Goal: Task Accomplishment & Management: Use online tool/utility

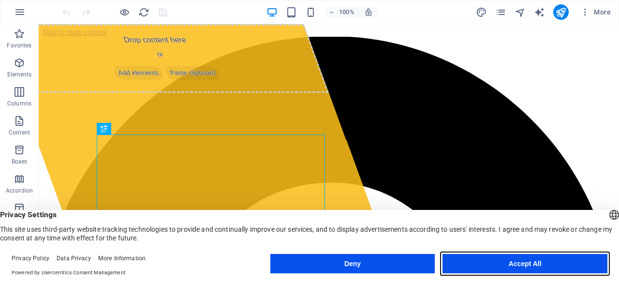
click at [541, 267] on button "Accept All" at bounding box center [524, 263] width 165 height 19
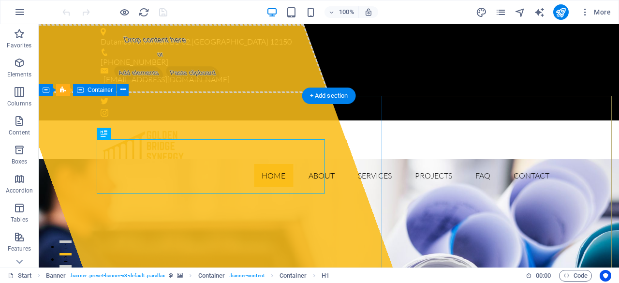
drag, startPoint x: 174, startPoint y: 178, endPoint x: 90, endPoint y: 165, distance: 84.6
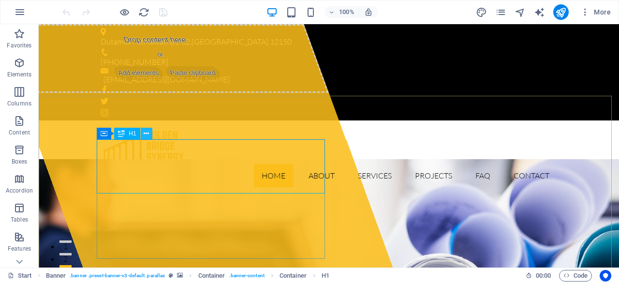
click at [146, 132] on icon at bounding box center [146, 134] width 5 height 10
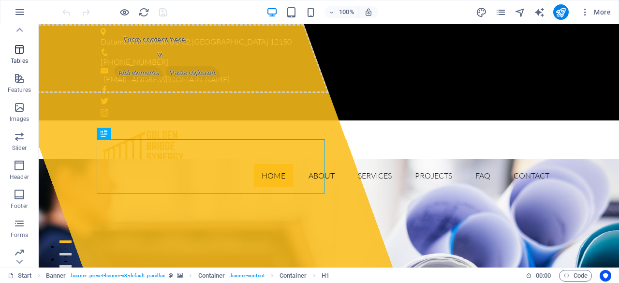
scroll to position [191, 0]
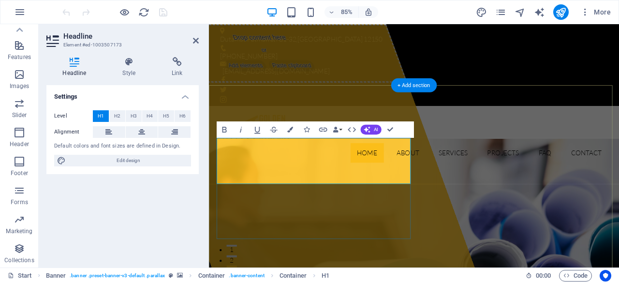
click at [185, 97] on h4 "Settings" at bounding box center [122, 93] width 152 height 17
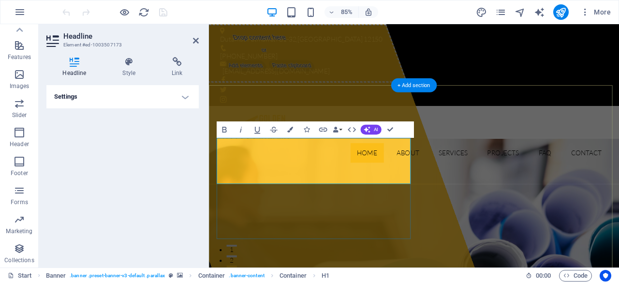
click at [185, 97] on h4 "Settings" at bounding box center [122, 96] width 152 height 23
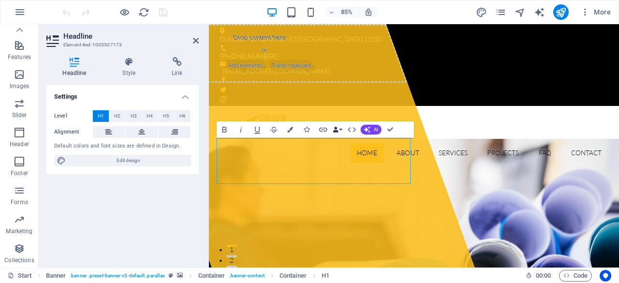
click at [338, 131] on icon "button" at bounding box center [336, 130] width 6 height 6
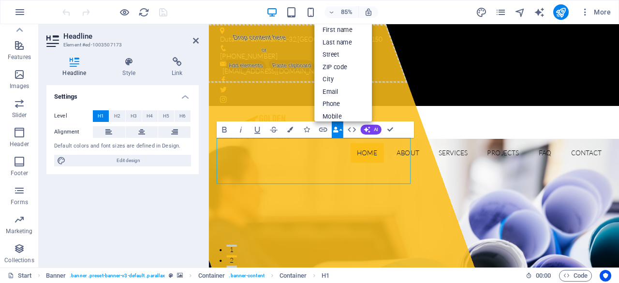
click at [338, 131] on icon "button" at bounding box center [336, 130] width 6 height 6
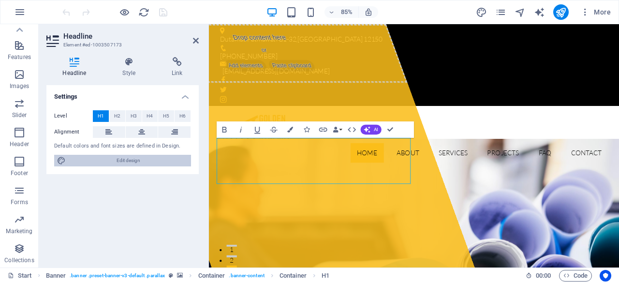
click at [121, 164] on span "Edit design" at bounding box center [128, 161] width 119 height 12
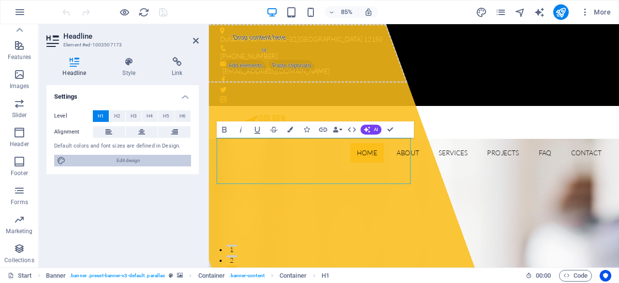
select select "px"
select select "300"
select select "px"
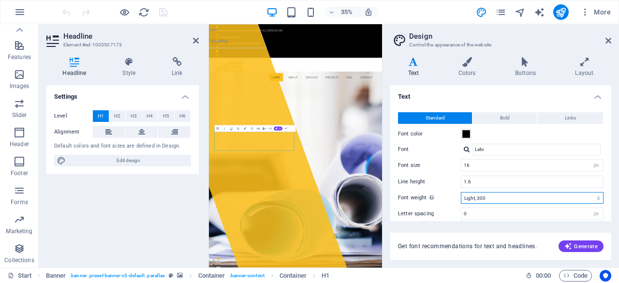
click at [598, 195] on select "Thin, 100 Extra-light, 200 Light, 300 Regular, 400 Medium, 500 Semi-bold, 600 B…" at bounding box center [532, 198] width 143 height 12
click at [461, 192] on select "Thin, 100 Extra-light, 200 Light, 300 Regular, 400 Medium, 500 Semi-bold, 600 B…" at bounding box center [532, 198] width 143 height 12
click at [496, 196] on select "Thin, 100 Extra-light, 200 Light, 300 Regular, 400 Medium, 500 Semi-bold, 600 B…" at bounding box center [532, 198] width 143 height 12
click at [461, 192] on select "Thin, 100 Extra-light, 200 Light, 300 Regular, 400 Medium, 500 Semi-bold, 600 B…" at bounding box center [532, 198] width 143 height 12
click at [501, 197] on select "Thin, 100 Extra-light, 200 Light, 300 Regular, 400 Medium, 500 Semi-bold, 600 B…" at bounding box center [532, 198] width 143 height 12
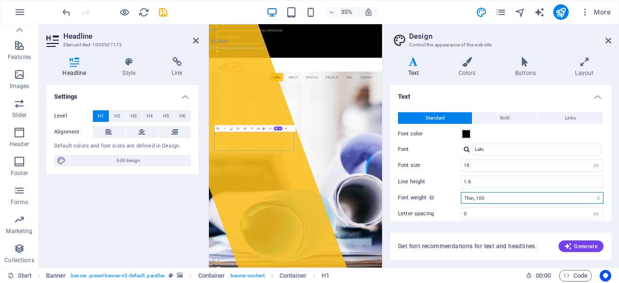
select select "300"
click at [461, 192] on select "Thin, 100 Extra-light, 200 Light, 300 Regular, 400 Medium, 500 Semi-bold, 600 B…" at bounding box center [532, 198] width 143 height 12
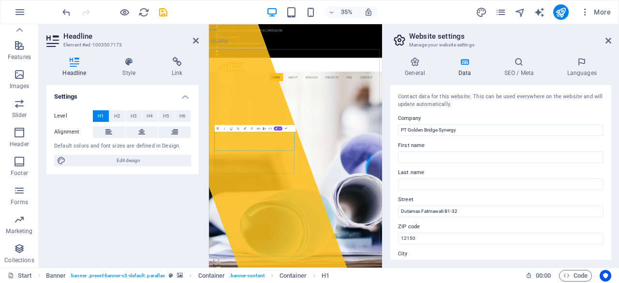
click at [438, 7] on div "35% More" at bounding box center [337, 11] width 554 height 15
click at [610, 42] on icon at bounding box center [608, 41] width 6 height 8
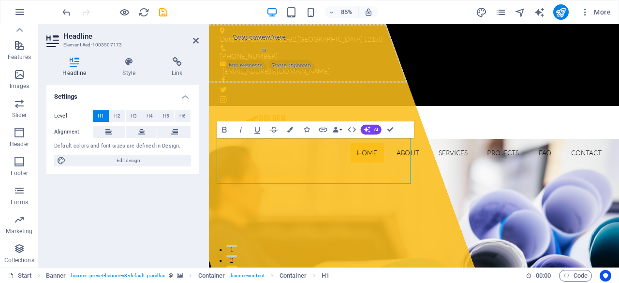
click at [149, 210] on div "Settings Level H1 H2 H3 H4 H5 H6 Alignment Default colors and font sizes are de…" at bounding box center [122, 172] width 152 height 175
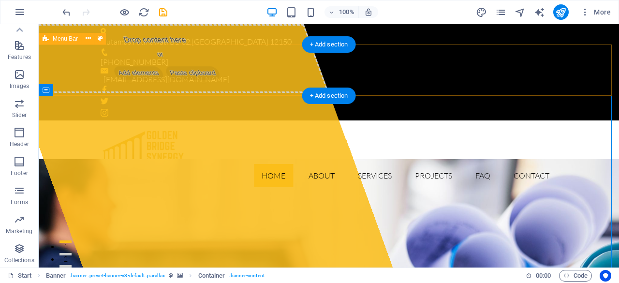
click at [399, 120] on div "Home About Services Projects FAQ Contact Menu" at bounding box center [329, 157] width 580 height 74
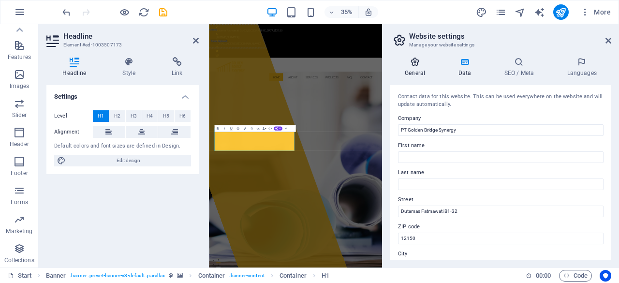
click at [420, 64] on icon at bounding box center [414, 62] width 49 height 10
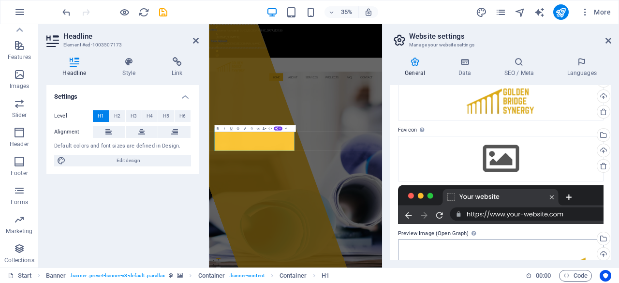
scroll to position [195, 0]
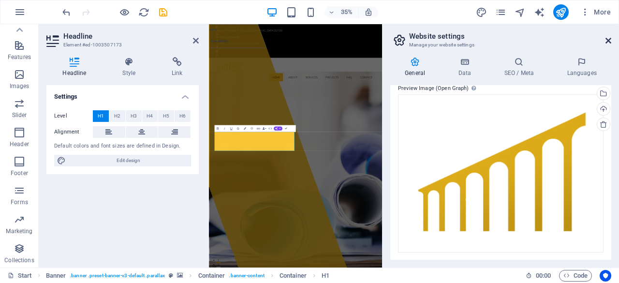
click at [609, 43] on icon at bounding box center [608, 41] width 6 height 8
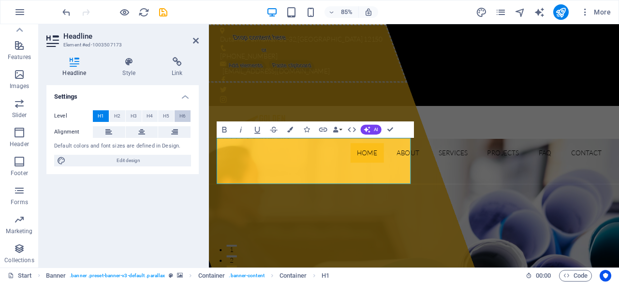
click at [184, 115] on span "H6" at bounding box center [182, 116] width 6 height 12
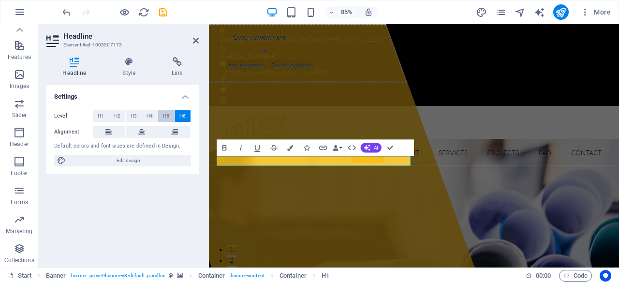
click at [163, 116] on span "H5" at bounding box center [166, 116] width 6 height 12
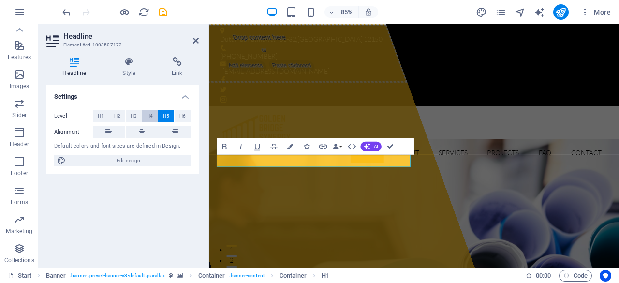
click at [151, 116] on span "H4" at bounding box center [149, 116] width 6 height 12
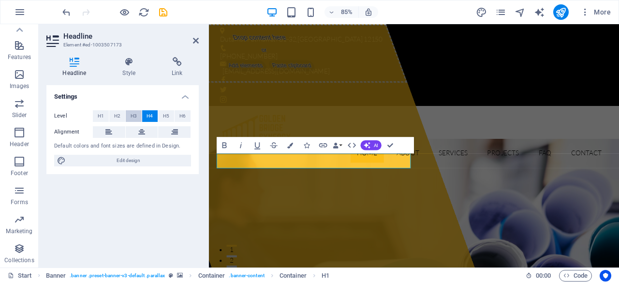
click at [132, 116] on span "H3" at bounding box center [134, 116] width 6 height 12
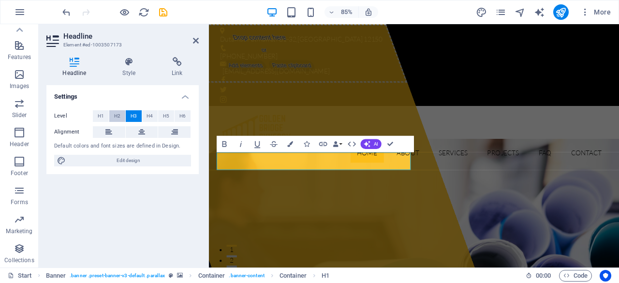
click at [114, 116] on span "H2" at bounding box center [117, 116] width 6 height 12
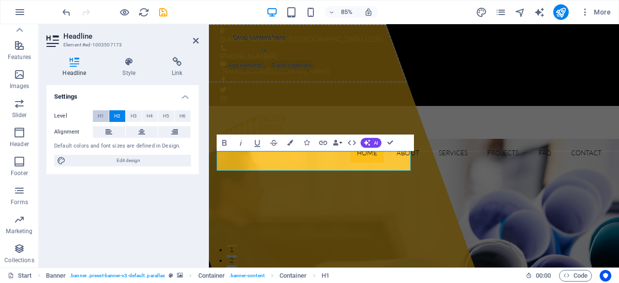
click at [105, 115] on button "H1" at bounding box center [101, 116] width 16 height 12
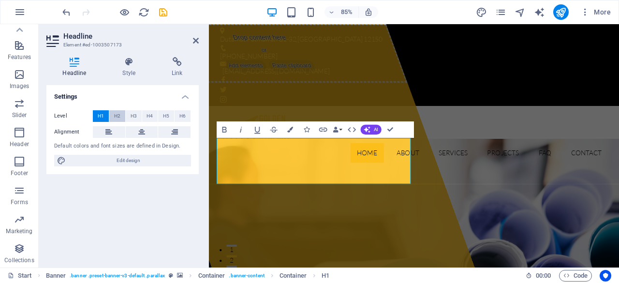
click at [118, 115] on span "H2" at bounding box center [117, 116] width 6 height 12
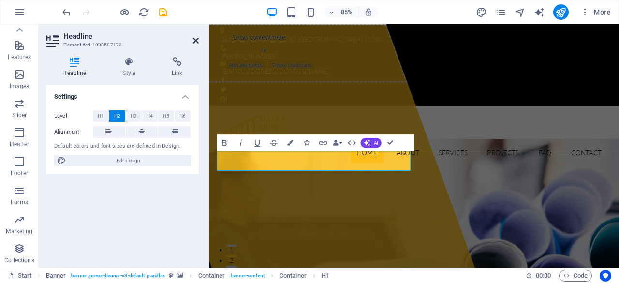
click at [198, 38] on icon at bounding box center [196, 41] width 6 height 8
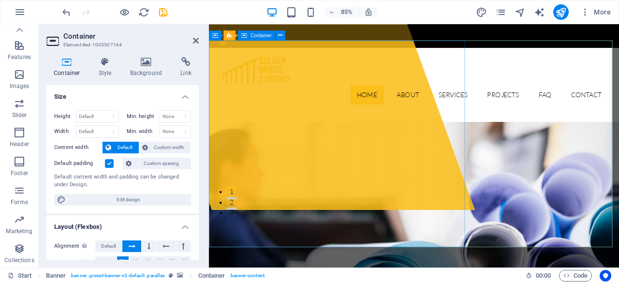
scroll to position [97, 0]
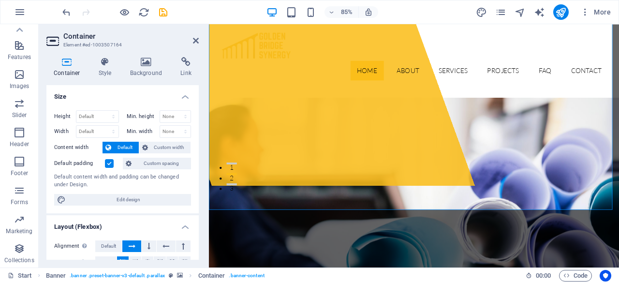
click at [199, 39] on aside "Container Element #ed-1003507164 Container Style Background Link Size Height De…" at bounding box center [124, 145] width 170 height 243
click at [196, 38] on icon at bounding box center [196, 41] width 6 height 8
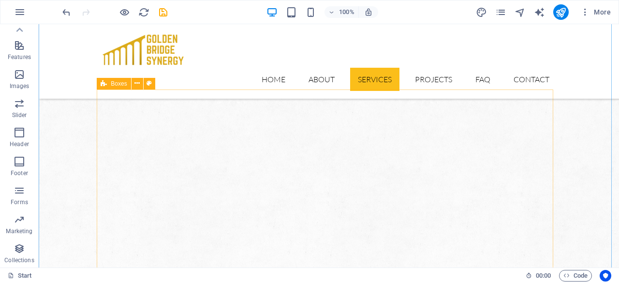
scroll to position [725, 0]
drag, startPoint x: 485, startPoint y: 117, endPoint x: 459, endPoint y: 119, distance: 25.8
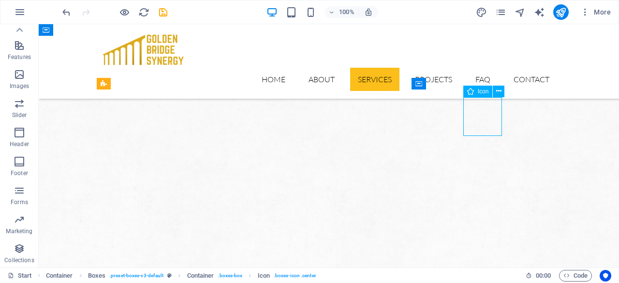
select select "xMidYMid"
select select "px"
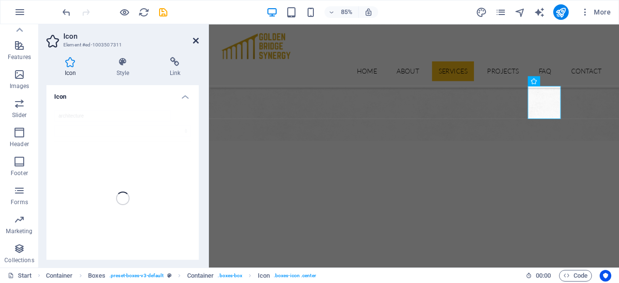
click at [193, 39] on icon at bounding box center [196, 41] width 6 height 8
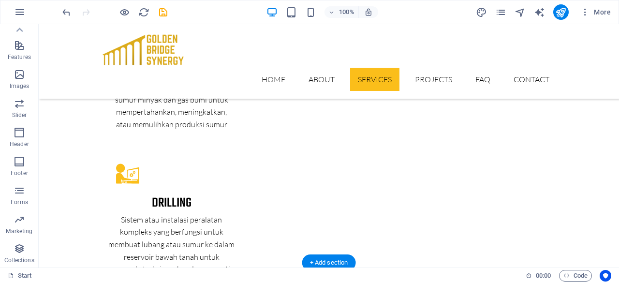
scroll to position [2079, 0]
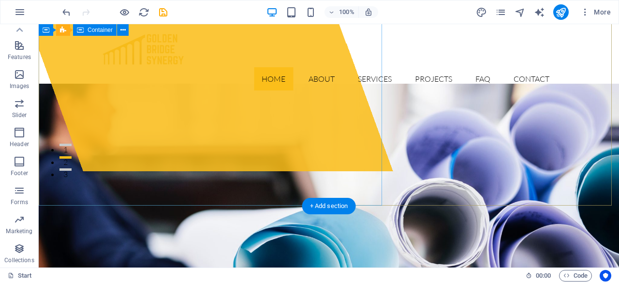
scroll to position [0, 0]
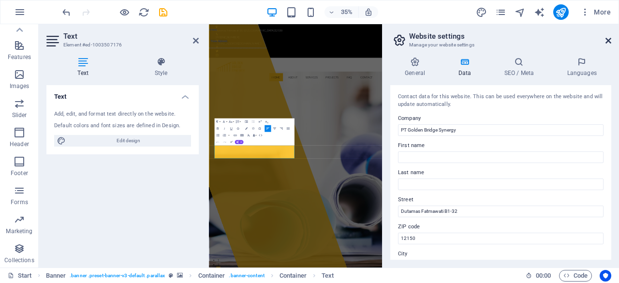
click at [611, 36] on aside "Website settings Manage your website settings General Data SEO / Meta Languages…" at bounding box center [500, 145] width 237 height 243
click at [609, 38] on icon at bounding box center [608, 41] width 6 height 8
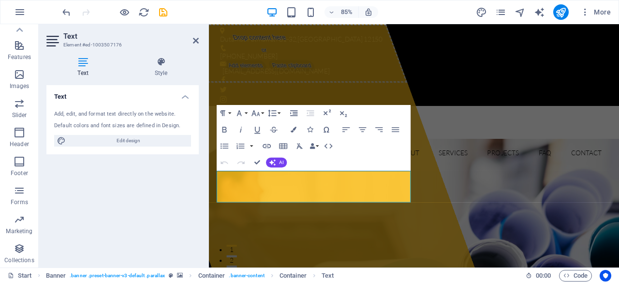
click at [159, 192] on div "Text Add, edit, and format text directly on the website. Default colors and fon…" at bounding box center [122, 172] width 152 height 175
click at [193, 40] on icon at bounding box center [196, 41] width 6 height 8
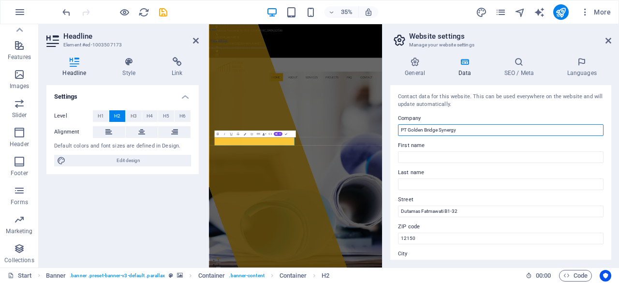
click at [410, 130] on input "PT Golden Bridge Synergy" at bounding box center [500, 130] width 205 height 12
type input "Golden Bridge Synergy"
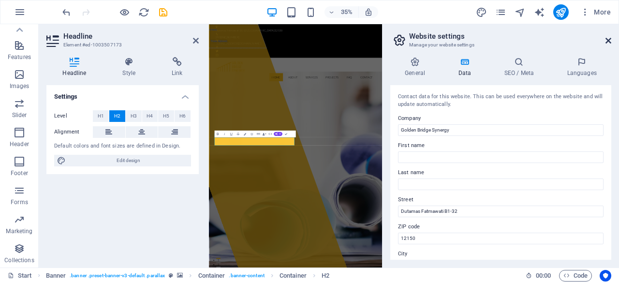
click at [605, 43] on icon at bounding box center [608, 41] width 6 height 8
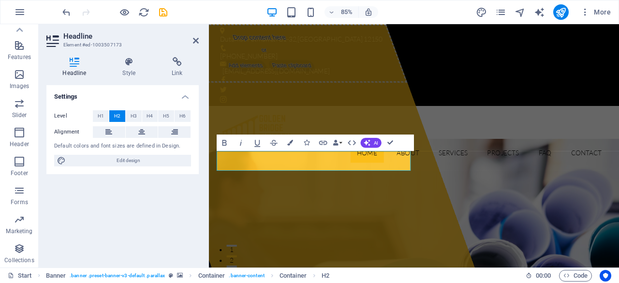
click at [192, 41] on header "Headline Element #ed-1003507173" at bounding box center [122, 36] width 152 height 25
click at [196, 41] on icon at bounding box center [196, 41] width 6 height 8
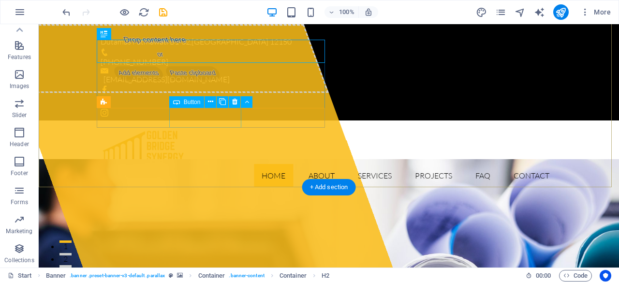
scroll to position [145, 0]
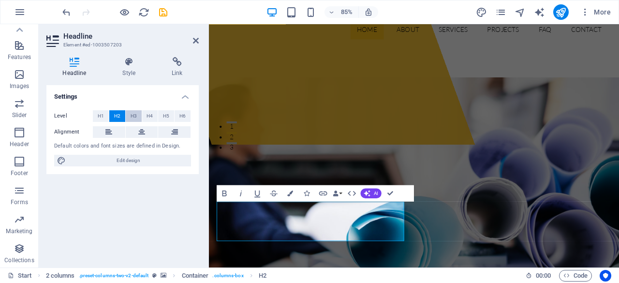
click at [135, 117] on span "H3" at bounding box center [134, 116] width 6 height 12
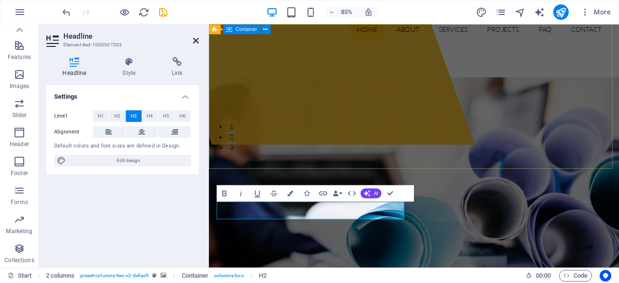
click at [193, 37] on icon at bounding box center [196, 41] width 6 height 8
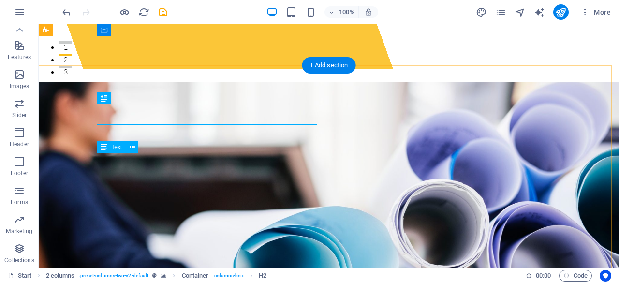
scroll to position [193, 0]
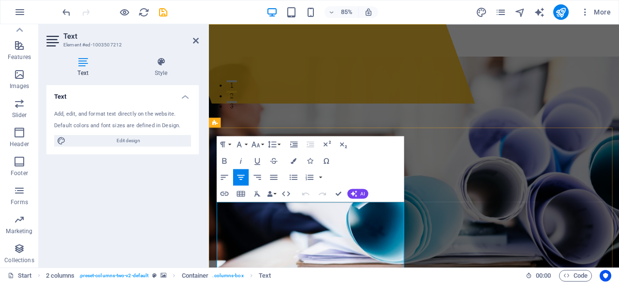
click at [199, 41] on aside "Text Element #ed-1003507212 Text Style Text Add, edit, and format text directly…" at bounding box center [124, 145] width 170 height 243
click at [195, 40] on icon at bounding box center [196, 41] width 6 height 8
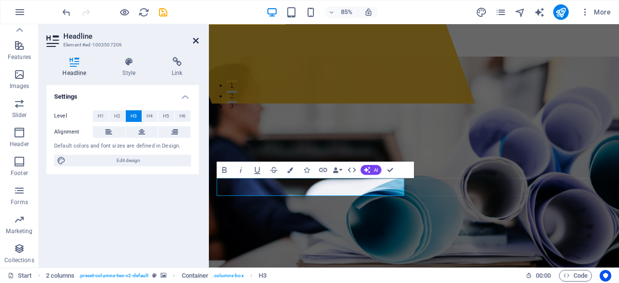
click at [194, 38] on icon at bounding box center [196, 41] width 6 height 8
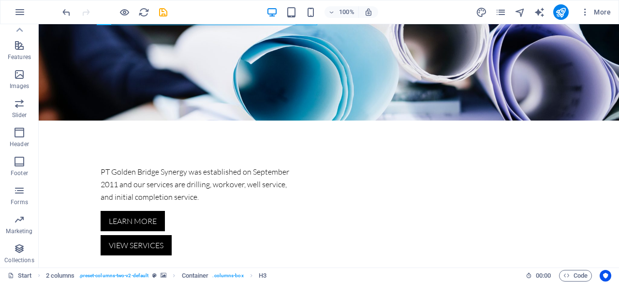
scroll to position [0, 0]
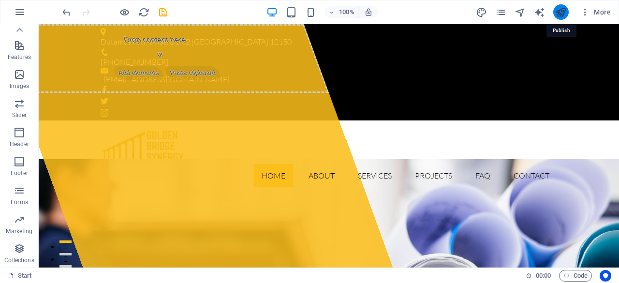
click at [558, 14] on icon "publish" at bounding box center [560, 12] width 11 height 11
checkbox input "false"
click at [559, 11] on icon "publish" at bounding box center [560, 12] width 11 height 11
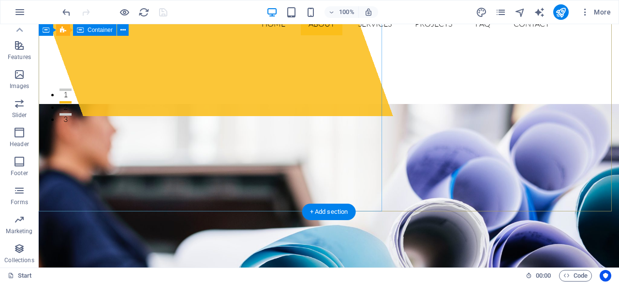
scroll to position [193, 0]
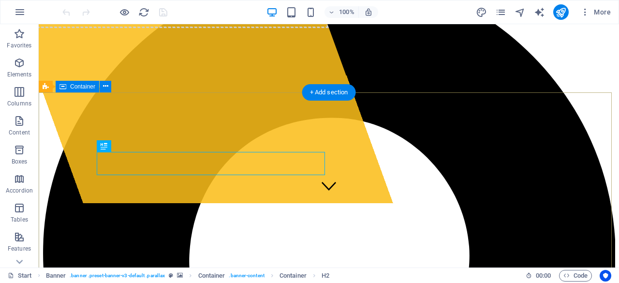
scroll to position [97, 0]
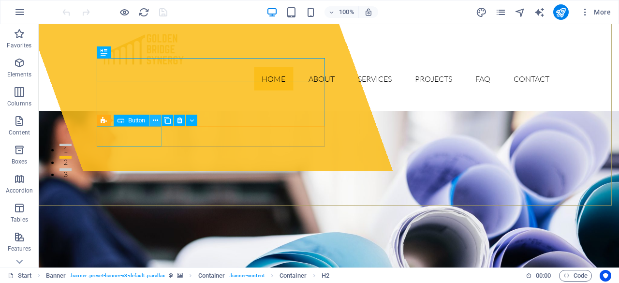
click at [157, 119] on icon at bounding box center [155, 121] width 5 height 10
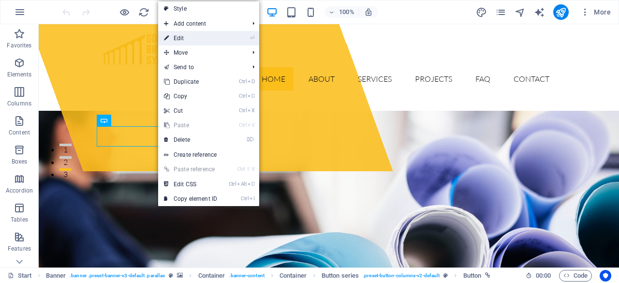
click at [174, 40] on link "⏎ Edit" at bounding box center [190, 38] width 65 height 15
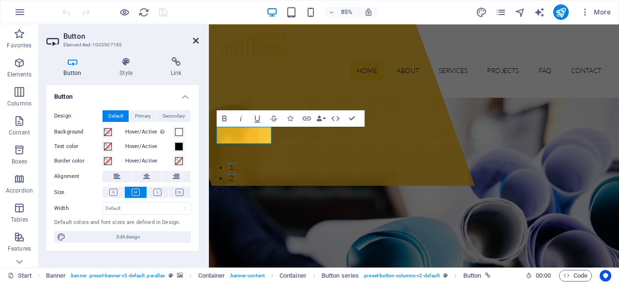
click at [195, 38] on icon at bounding box center [196, 41] width 6 height 8
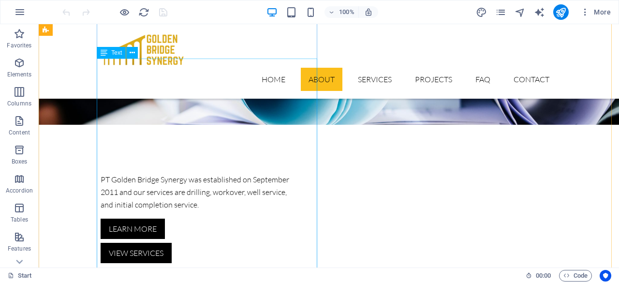
scroll to position [338, 0]
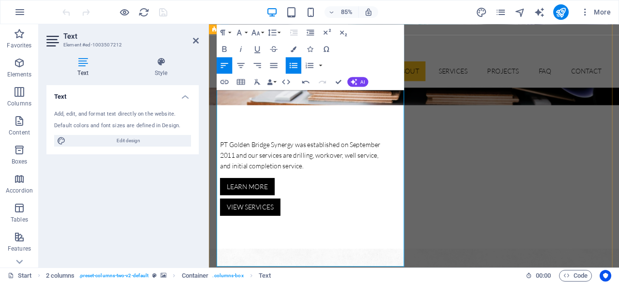
drag, startPoint x: 373, startPoint y: 191, endPoint x: 228, endPoint y: 176, distance: 146.3
copy span "Menciptakan bisnis jangka panjang [PERSON_NAME] menyediakan peta jalan agar ber…"
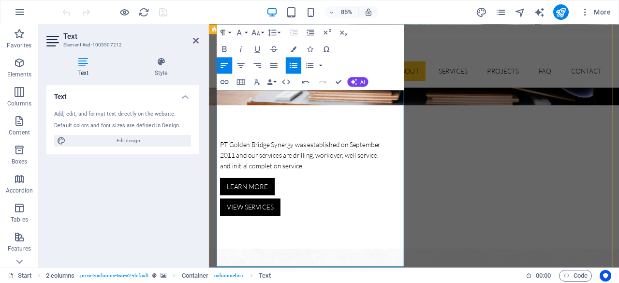
drag, startPoint x: 422, startPoint y: 231, endPoint x: 226, endPoint y: 204, distance: 197.1
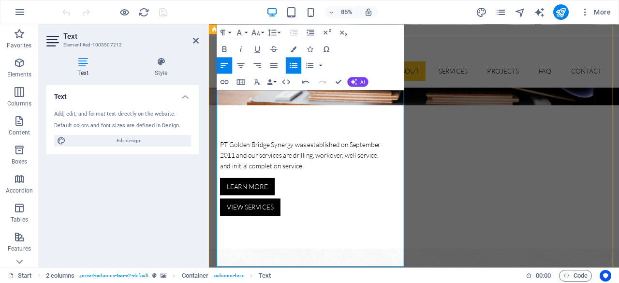
copy span "Menjadi yang terbaik di bidang bisnis [PERSON_NAME] dikelola secara profesional…"
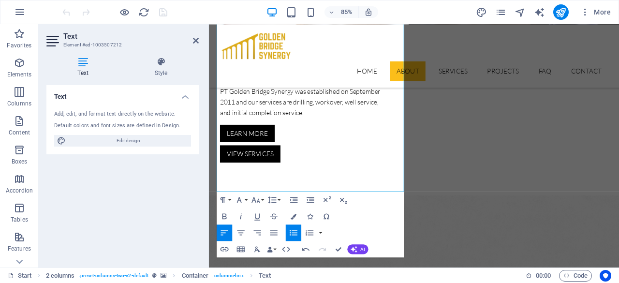
scroll to position [435, 0]
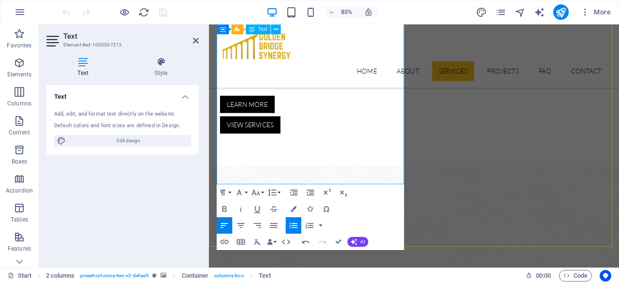
drag, startPoint x: 408, startPoint y: 157, endPoint x: 228, endPoint y: 159, distance: 179.9
copy span "Menyediakan lingkungan kerja terbaik bagi mitra kami."
drag, startPoint x: 281, startPoint y: 183, endPoint x: 225, endPoint y: 166, distance: 58.6
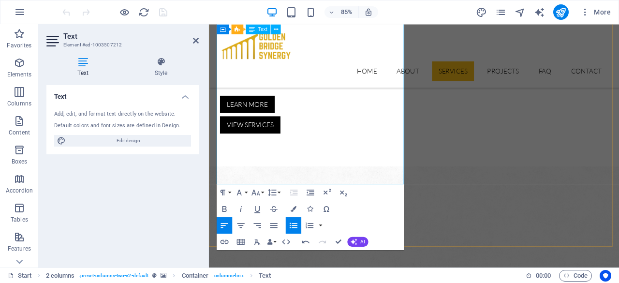
copy span "Menciptakan harmoni antara klien, karyawan, dan pemangku kepentingan."
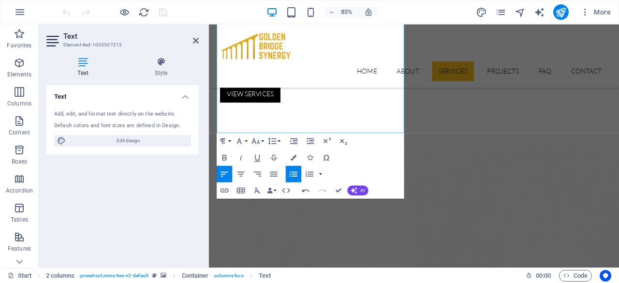
scroll to position [483, 0]
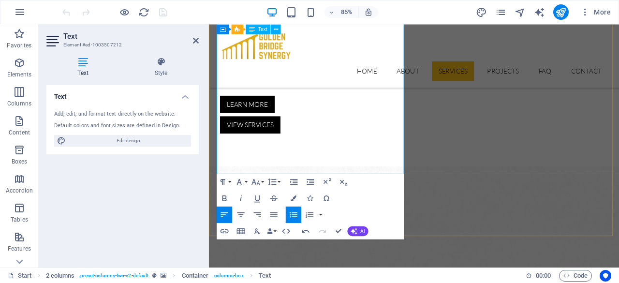
copy span "Memberikan layanan yang unggul dengan harga terbaik bagi pelanggan kami."
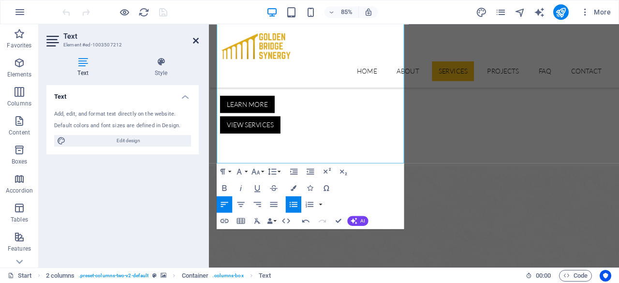
click at [197, 42] on icon at bounding box center [196, 41] width 6 height 8
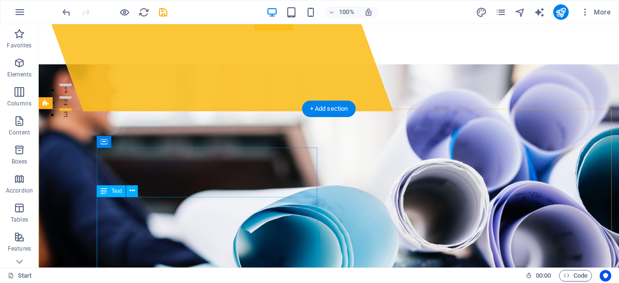
scroll to position [193, 0]
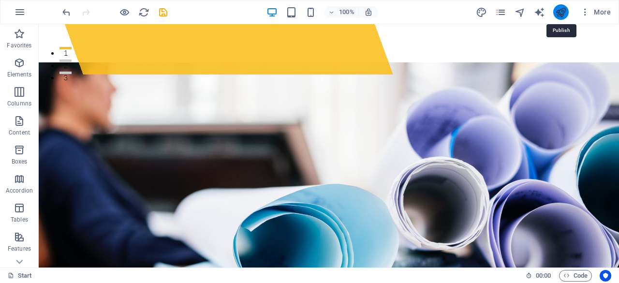
click at [560, 14] on icon "publish" at bounding box center [560, 12] width 11 height 11
checkbox input "false"
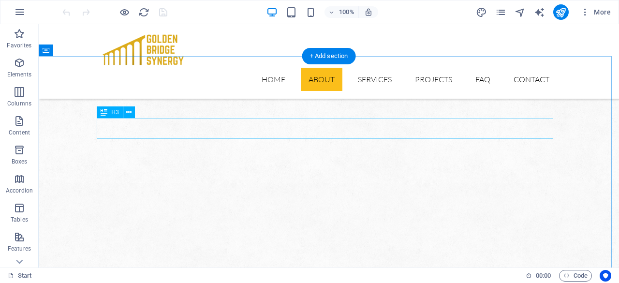
scroll to position [629, 0]
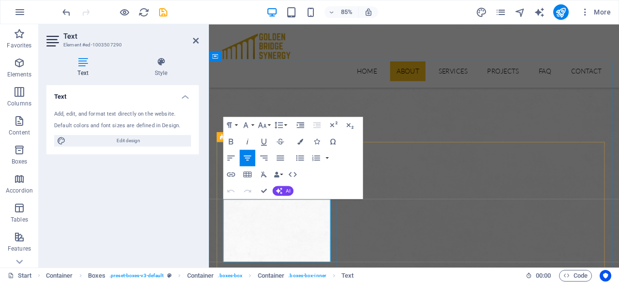
click at [197, 42] on icon at bounding box center [196, 41] width 6 height 8
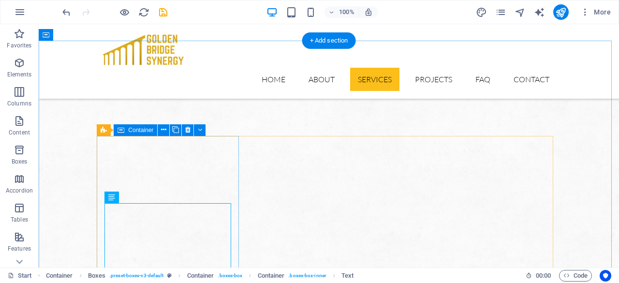
scroll to position [677, 0]
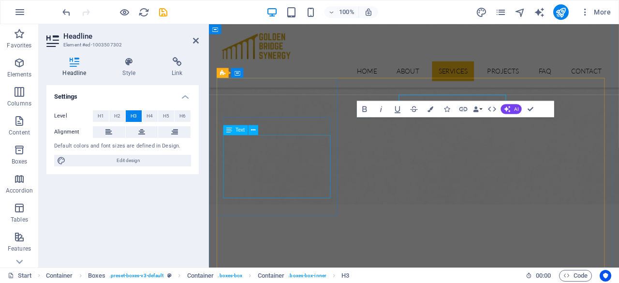
scroll to position [703, 0]
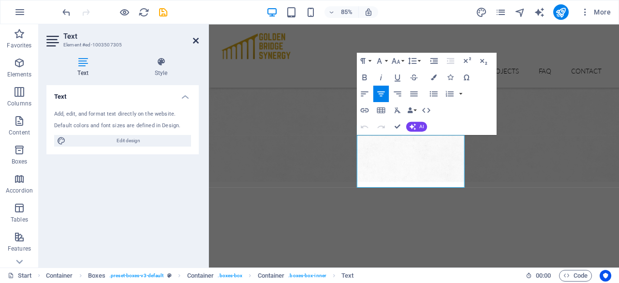
click at [197, 42] on icon at bounding box center [196, 41] width 6 height 8
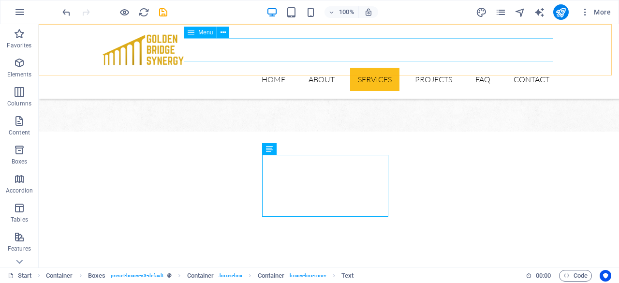
scroll to position [677, 0]
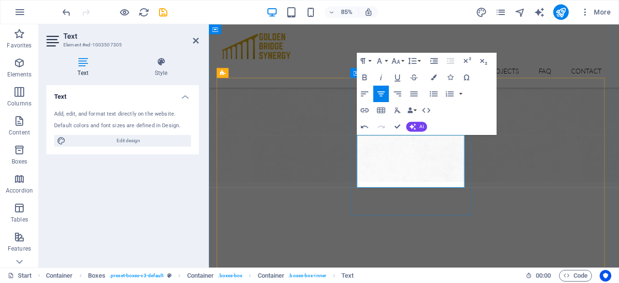
scroll to position [1229, 1]
click at [194, 40] on icon at bounding box center [196, 41] width 6 height 8
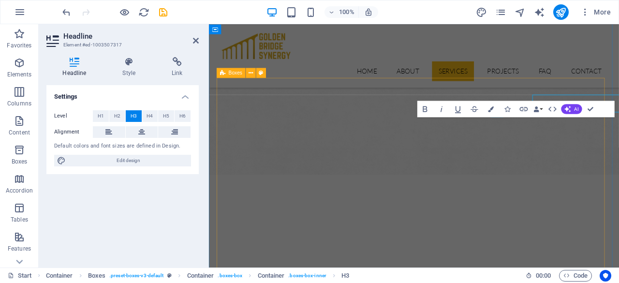
scroll to position [703, 0]
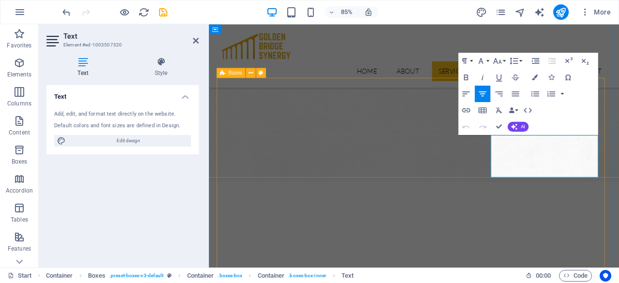
scroll to position [882, 1]
click at [196, 40] on icon at bounding box center [196, 41] width 6 height 8
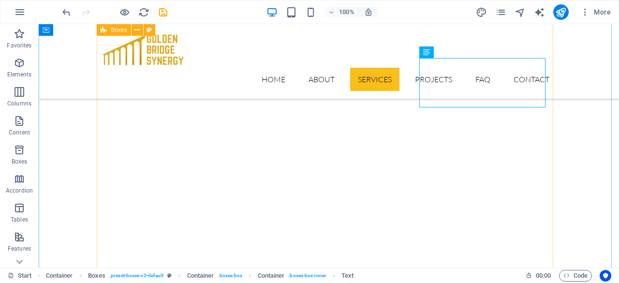
scroll to position [870, 0]
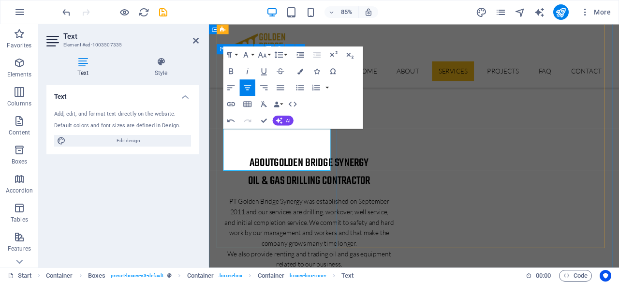
scroll to position [904, 2]
click at [194, 40] on icon at bounding box center [196, 41] width 6 height 8
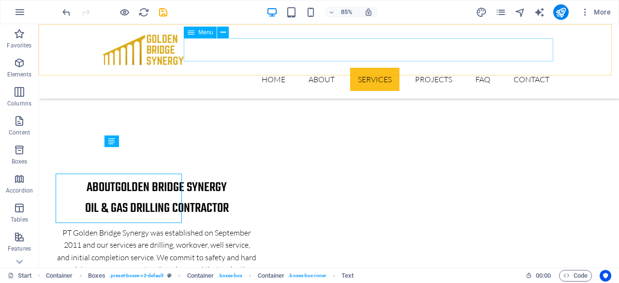
scroll to position [870, 0]
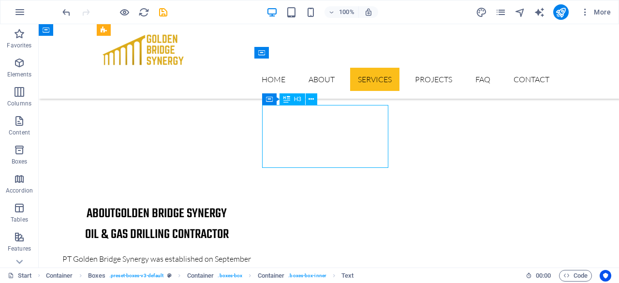
scroll to position [896, 0]
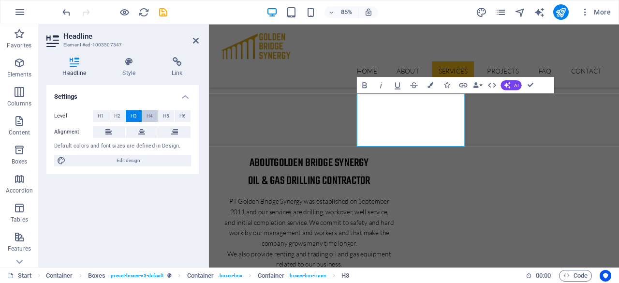
click at [147, 114] on span "H4" at bounding box center [149, 116] width 6 height 12
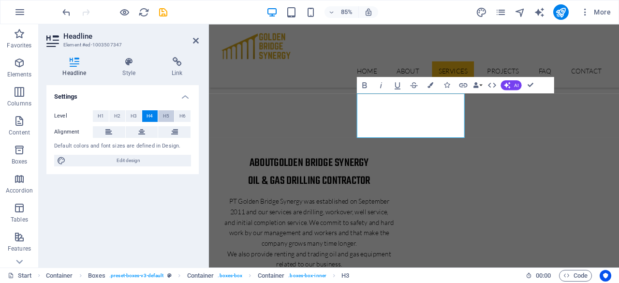
click at [161, 116] on button "H5" at bounding box center [166, 116] width 16 height 12
click at [133, 115] on span "H3" at bounding box center [134, 116] width 6 height 12
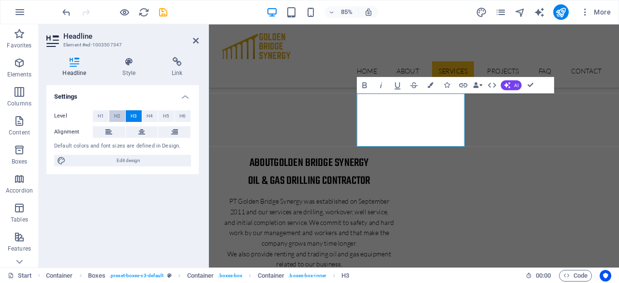
click at [119, 115] on span "H2" at bounding box center [117, 116] width 6 height 12
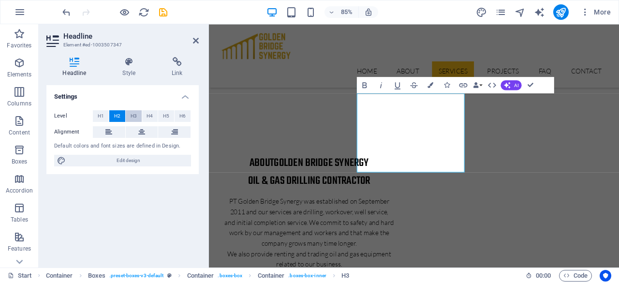
click at [138, 115] on button "H3" at bounding box center [134, 116] width 16 height 12
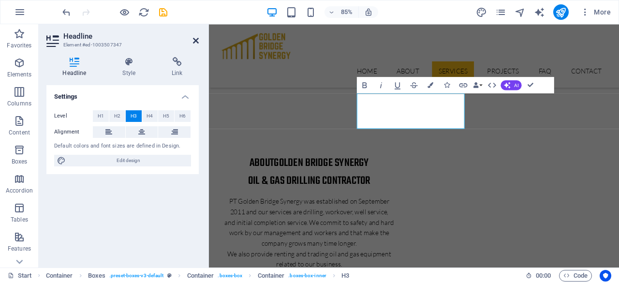
click at [198, 38] on icon at bounding box center [196, 41] width 6 height 8
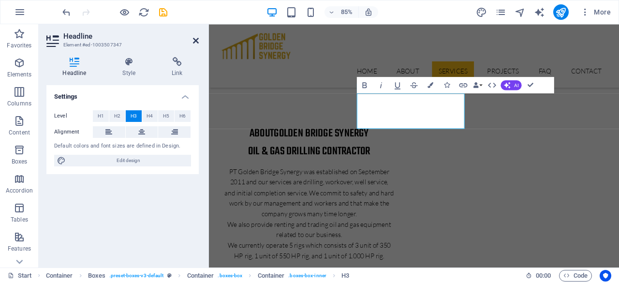
scroll to position [870, 0]
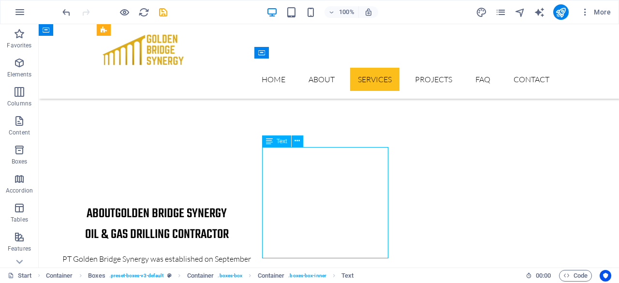
scroll to position [896, 0]
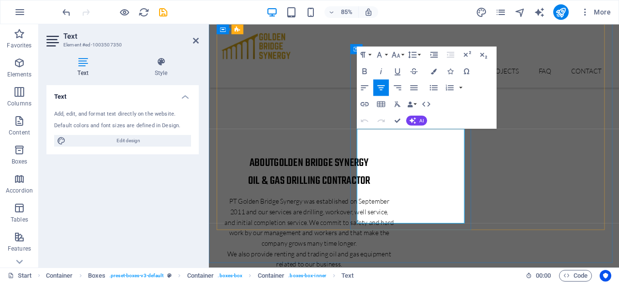
copy p "Layanan penyewaan peralatan yang digunakan untuk mendukung seluruh kegiatan ope…"
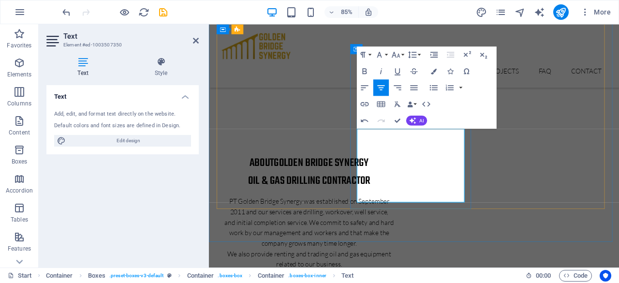
scroll to position [2052, 1]
click at [195, 39] on icon at bounding box center [196, 41] width 6 height 8
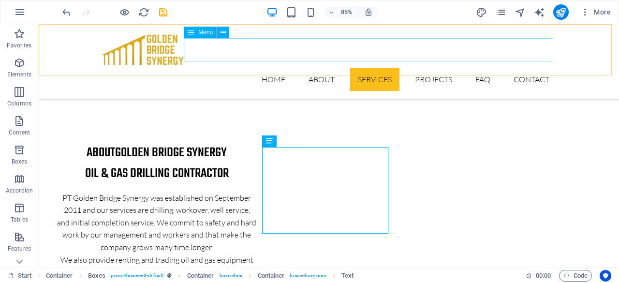
scroll to position [870, 0]
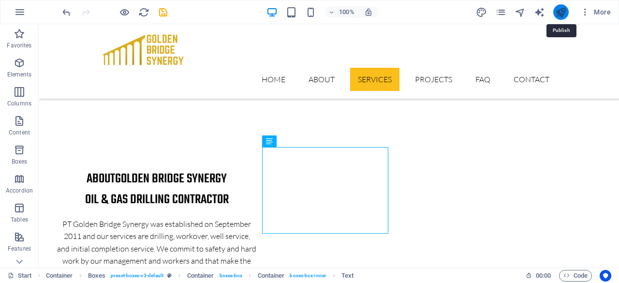
click at [560, 10] on icon "publish" at bounding box center [560, 12] width 11 height 11
checkbox input "false"
